Goal: Task Accomplishment & Management: Use online tool/utility

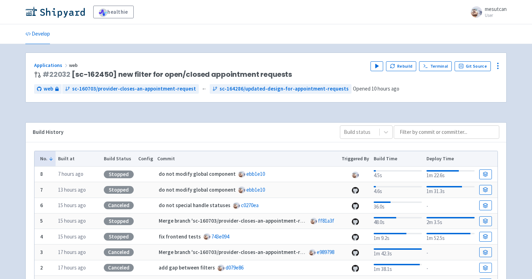
scroll to position [60, 0]
click at [414, 70] on button "Rebuild" at bounding box center [401, 66] width 30 height 10
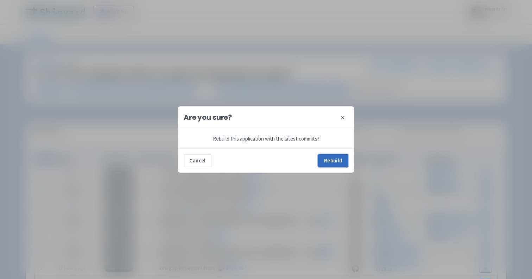
click at [332, 160] on button "Rebuild" at bounding box center [333, 160] width 30 height 13
